Goal: Task Accomplishment & Management: Manage account settings

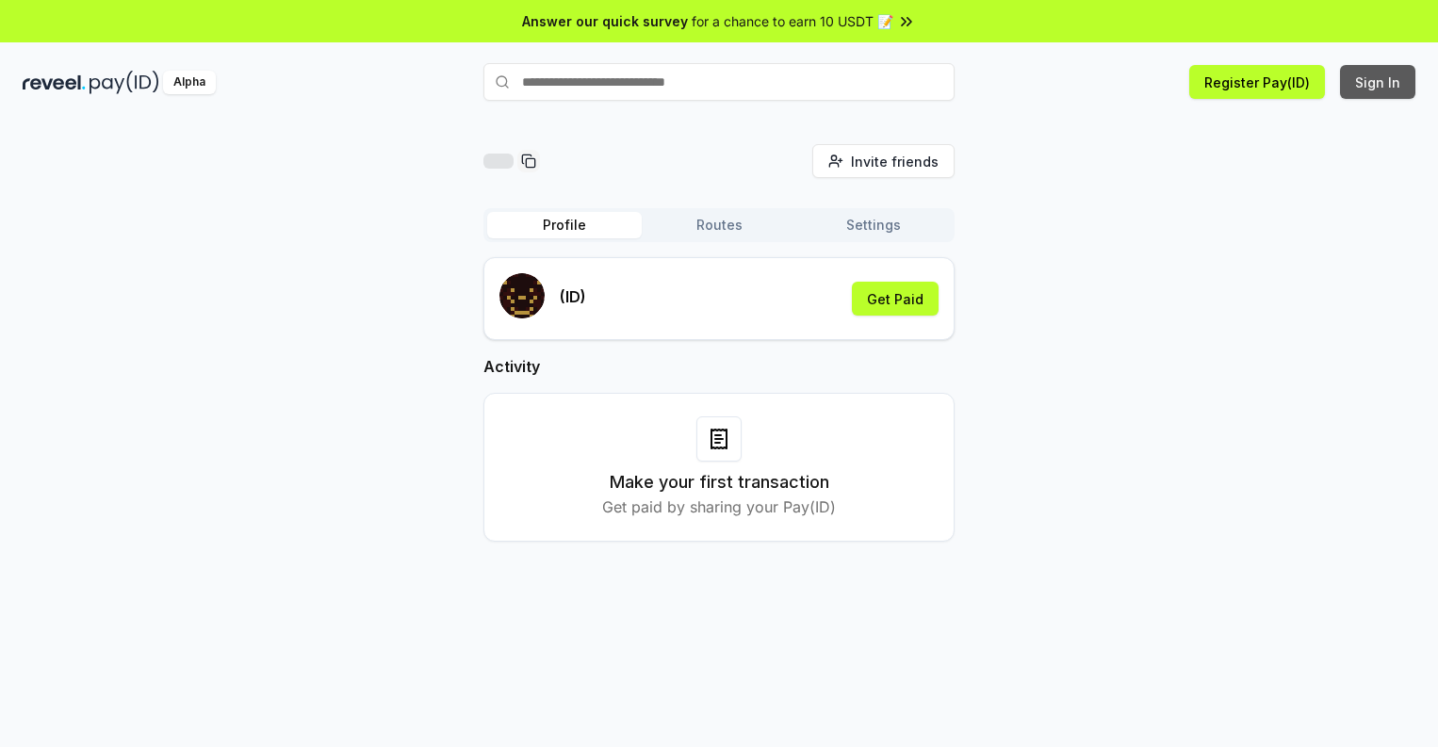
click at [1379, 82] on button "Sign In" at bounding box center [1377, 82] width 75 height 34
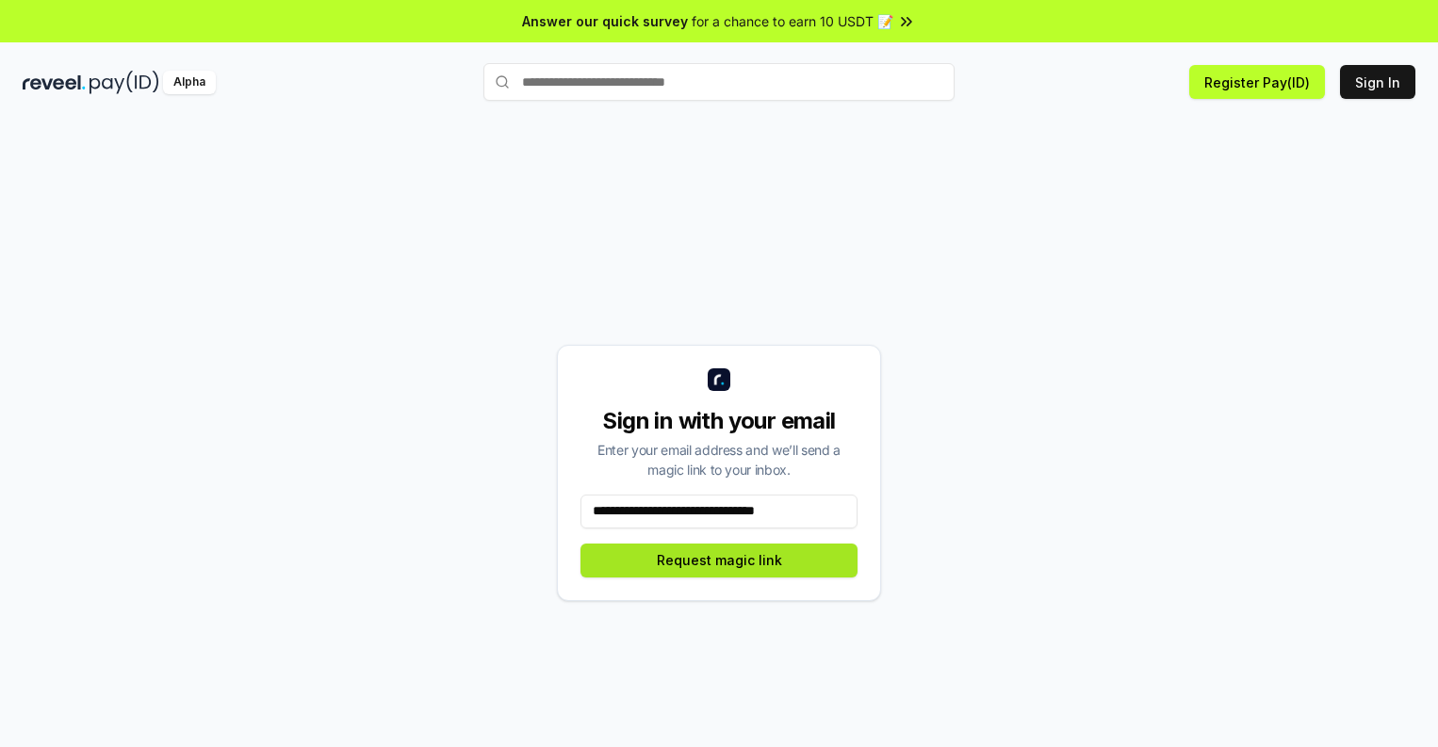
type input "**********"
click at [719, 560] on button "Request magic link" at bounding box center [718, 561] width 277 height 34
